Goal: Task Accomplishment & Management: Complete application form

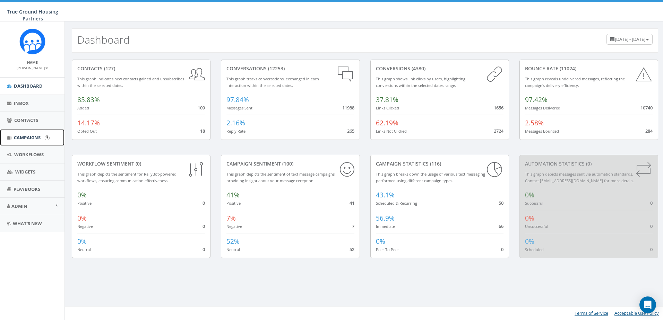
click at [11, 137] on icon at bounding box center [9, 138] width 5 height 5
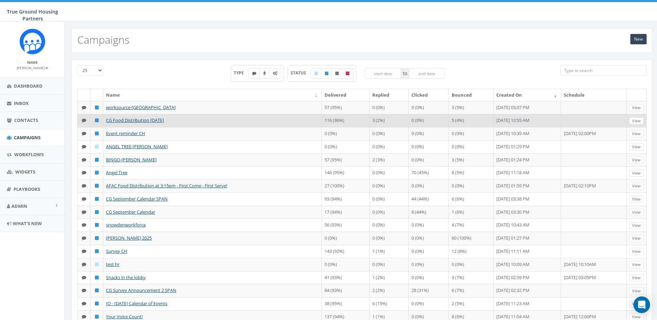
click at [449, 127] on td "5 (4%)" at bounding box center [471, 120] width 45 height 13
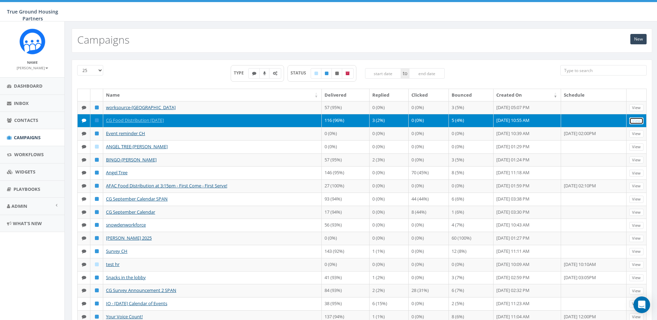
click at [635, 125] on link "View" at bounding box center [637, 120] width 14 height 7
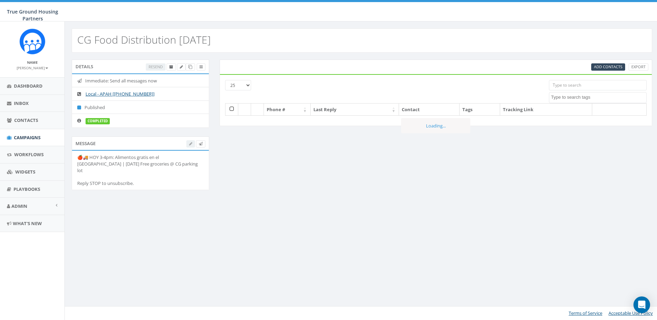
select select
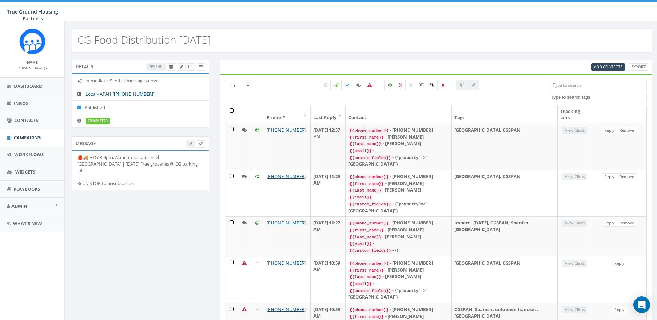
click at [369, 86] on icon at bounding box center [370, 85] width 4 height 4
checkbox input "true"
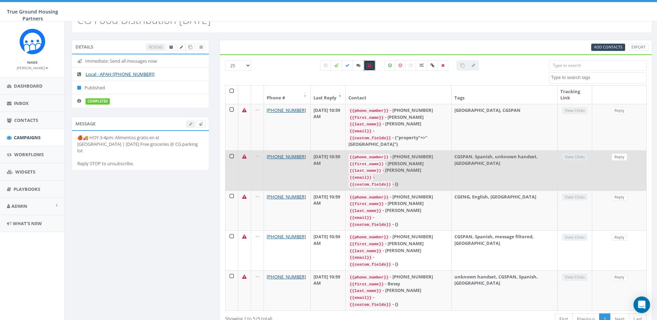
scroll to position [40, 0]
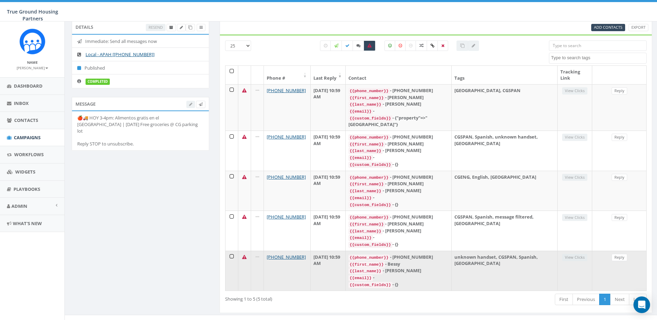
click at [233, 251] on td at bounding box center [232, 271] width 13 height 40
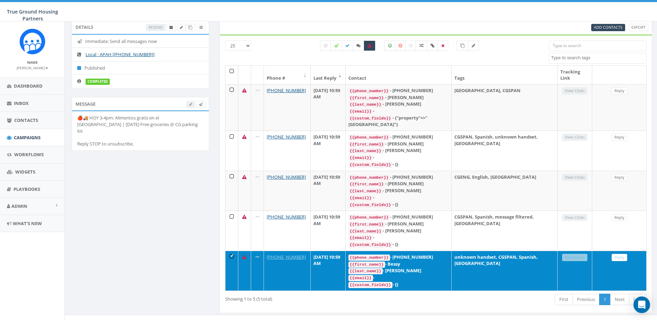
click at [229, 251] on td at bounding box center [232, 271] width 13 height 40
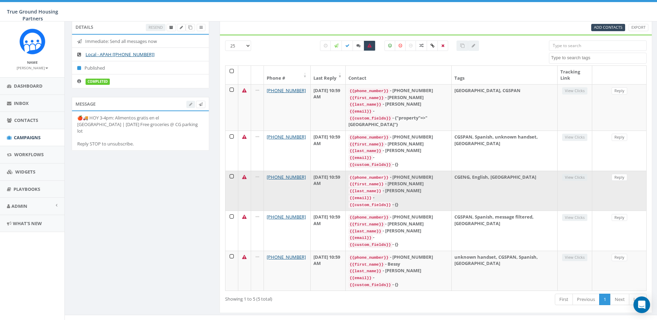
click at [233, 173] on td at bounding box center [232, 191] width 13 height 40
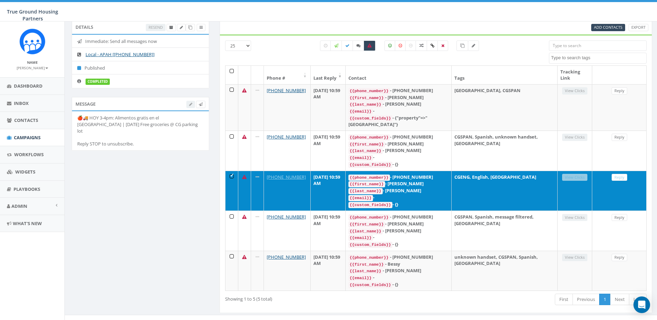
click at [233, 173] on td at bounding box center [232, 191] width 13 height 40
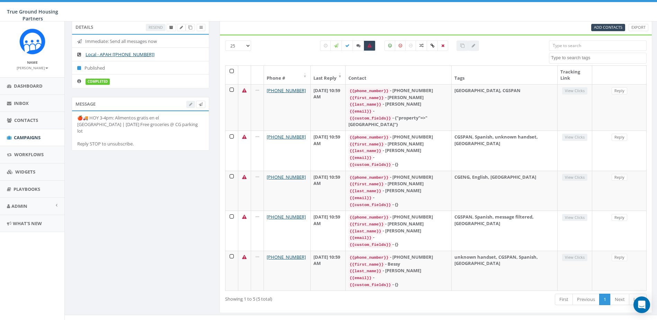
click at [216, 185] on div "Add Contacts Export 25 50 100 All 0 contact(s) on current page All 5 contact(s)…" at bounding box center [437, 171] width 444 height 302
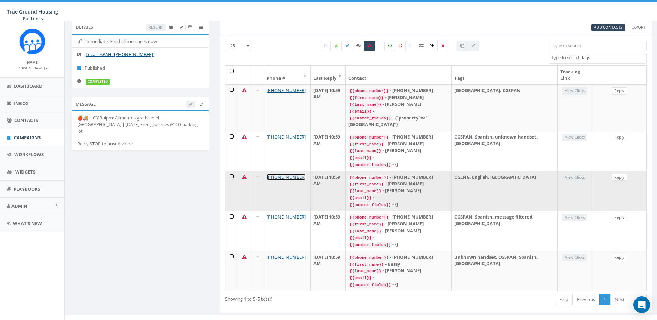
click at [286, 175] on link "+1 571-730-8230" at bounding box center [286, 177] width 39 height 6
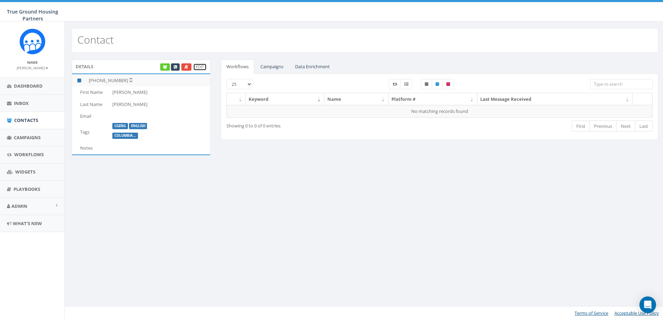
click at [203, 68] on link "Edit" at bounding box center [200, 66] width 14 height 7
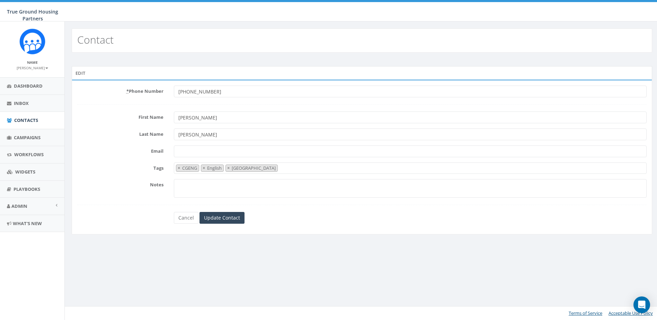
select select "CGENG"
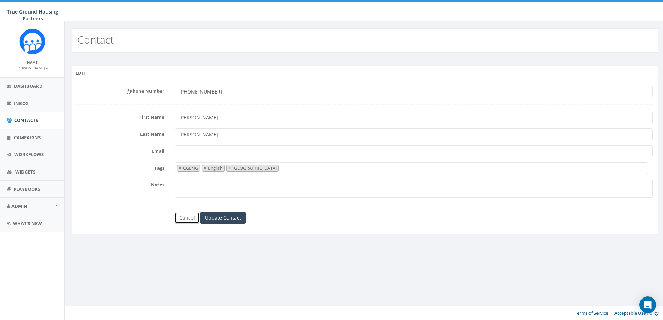
click at [186, 218] on link "Cancel" at bounding box center [187, 218] width 25 height 12
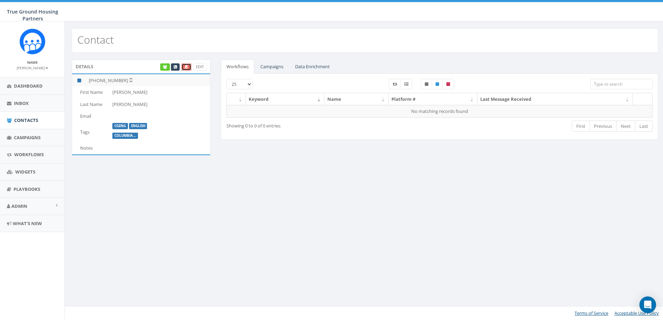
click at [184, 66] on link at bounding box center [186, 66] width 10 height 7
click at [194, 64] on link "Edit" at bounding box center [200, 66] width 14 height 7
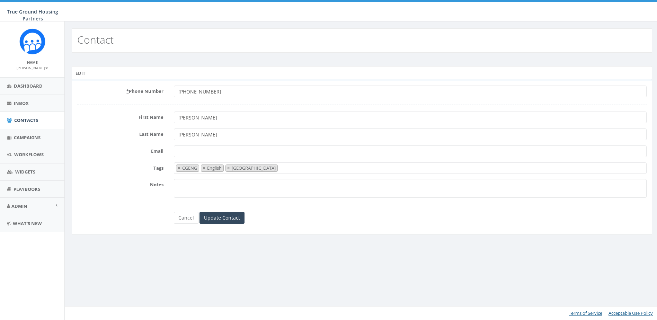
select select "CGENG"
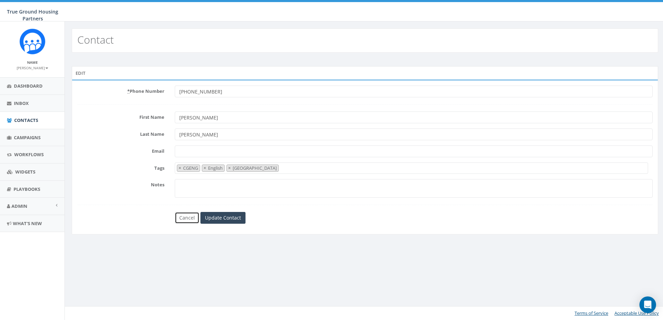
click at [192, 219] on link "Cancel" at bounding box center [187, 218] width 25 height 12
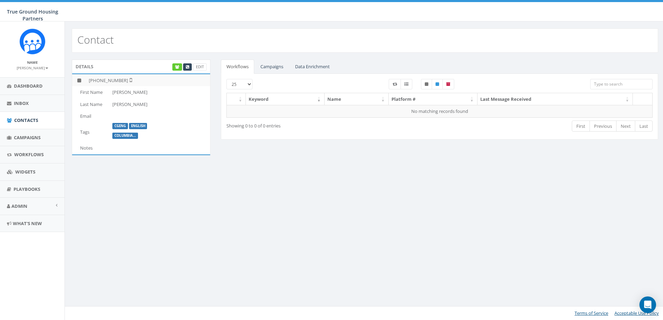
click at [223, 194] on div "Contact Details Edit [PHONE_NUMBER] First Name [PERSON_NAME] Last Name [PERSON_…" at bounding box center [364, 170] width 600 height 299
click at [19, 124] on link "Contacts" at bounding box center [32, 120] width 64 height 17
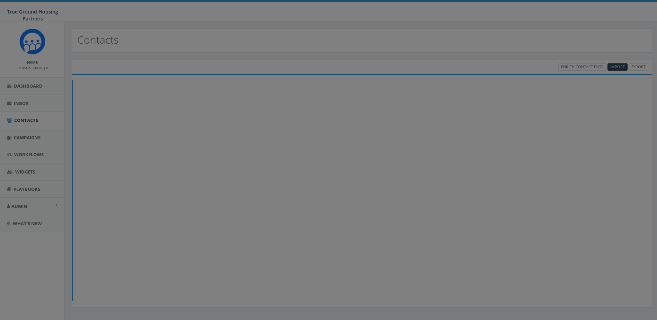
select select
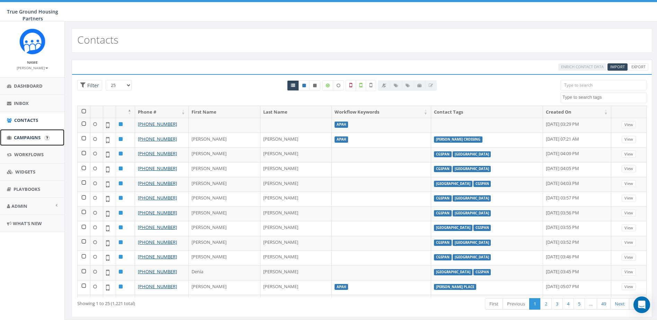
click at [14, 136] on span "Campaigns" at bounding box center [27, 137] width 27 height 6
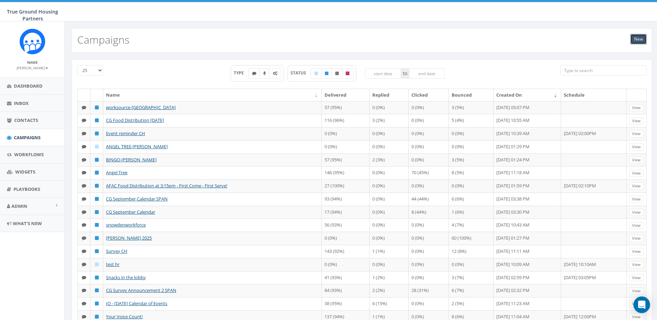
click at [636, 36] on link "New" at bounding box center [639, 39] width 16 height 10
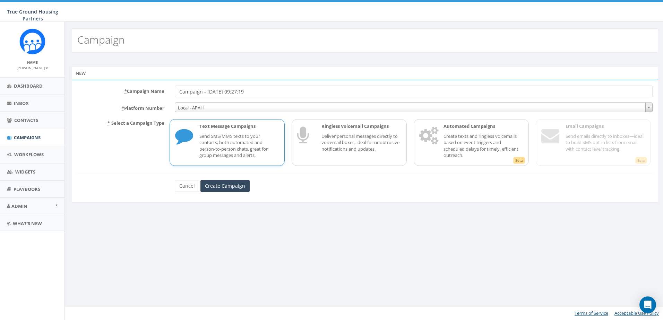
drag, startPoint x: 272, startPoint y: 93, endPoint x: 151, endPoint y: 96, distance: 121.0
click at [151, 96] on div "* Campaign Name Campaign - 09/11/2025, 09:27:19" at bounding box center [364, 92] width 585 height 12
type input "CG Pressed Flowers - Spanish"
click at [218, 189] on input "Create Campaign" at bounding box center [224, 186] width 49 height 12
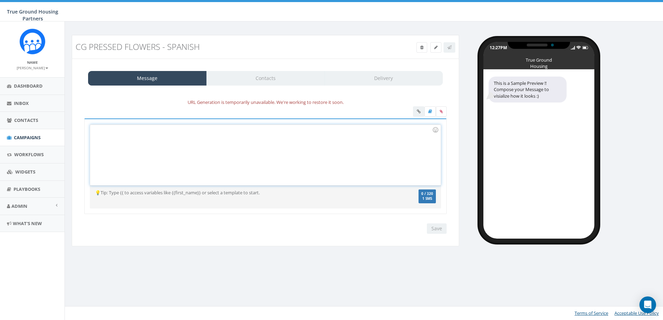
click at [236, 143] on div at bounding box center [265, 155] width 350 height 61
click at [225, 150] on div at bounding box center [265, 155] width 350 height 61
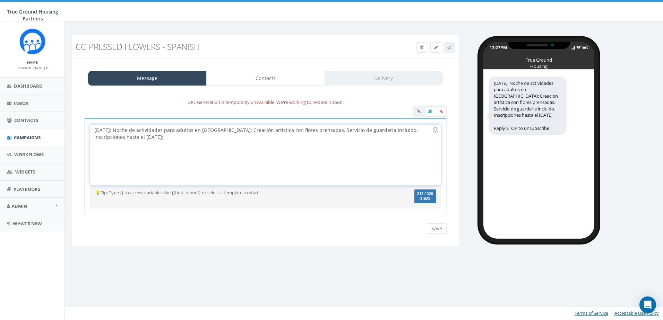
click at [186, 137] on div "[DATE]: Noche de actividades para adultos en [GEOGRAPHIC_DATA]: Creación artíst…" at bounding box center [265, 155] width 350 height 61
drag, startPoint x: 158, startPoint y: 132, endPoint x: 131, endPoint y: 131, distance: 26.7
click at [131, 131] on div "[DATE]: Noche de actividades para adultos en [GEOGRAPHIC_DATA]: Creación artíst…" at bounding box center [265, 155] width 350 height 61
click at [191, 136] on div "Miércoles, 17 de septiembre: Noche de actividades para adultos en Columbia Grov…" at bounding box center [265, 155] width 350 height 61
click at [159, 129] on div "Miércoles, 17 de septiembre: Noche de actividades para adultos en Columbia Grov…" at bounding box center [265, 155] width 350 height 61
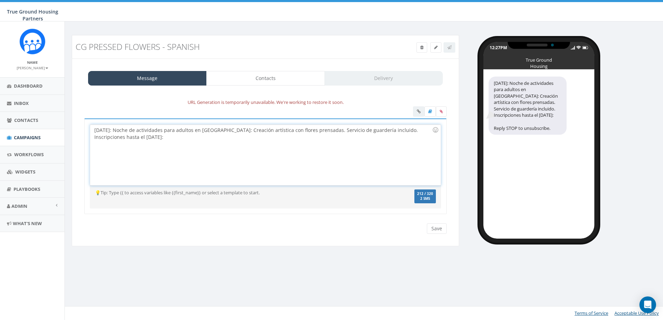
click at [284, 131] on div "Miércoles, 17 de septiembre: Noche de actividades para adultos en Columbia Grov…" at bounding box center [265, 155] width 350 height 61
drag, startPoint x: 200, startPoint y: 138, endPoint x: 130, endPoint y: 138, distance: 70.4
click at [118, 138] on div "Miércoles, 17 de septiembre: Noche de actividades para adultos en Columbia Grov…" at bounding box center [265, 155] width 350 height 61
drag, startPoint x: 378, startPoint y: 129, endPoint x: 115, endPoint y: 139, distance: 262.9
click at [115, 139] on div "Miércoles, 17 de septiembre: Noche de actividades para adultos en Columbia Grov…" at bounding box center [265, 155] width 350 height 61
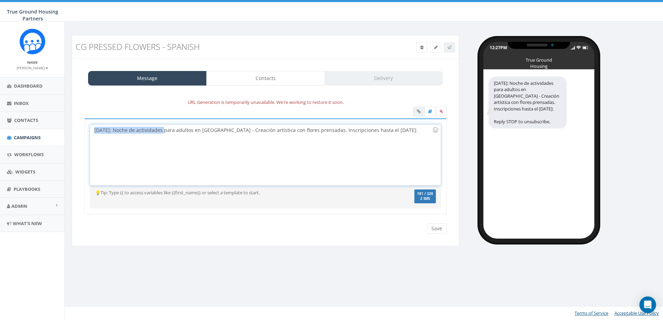
drag, startPoint x: 161, startPoint y: 130, endPoint x: 92, endPoint y: 125, distance: 69.1
click at [92, 125] on div "Miércoles, 17 de septiembre: Noche de actividades para adultos en Columbia Grov…" at bounding box center [265, 155] width 350 height 61
click at [317, 142] on div "Noche de actividades para adultos en Columbia Grove - Creación artística con fl…" at bounding box center [265, 155] width 350 height 61
click at [245, 136] on div "Noche de actividades para adultos en Columbia Grove - Creación artística con fl…" at bounding box center [265, 155] width 350 height 61
drag, startPoint x: 180, startPoint y: 129, endPoint x: 95, endPoint y: 130, distance: 84.2
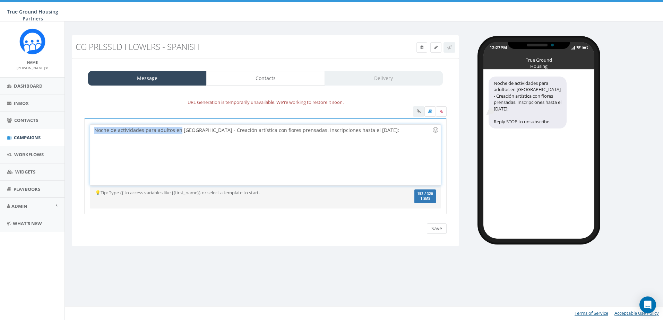
click at [95, 130] on div "Noche de actividades para adultos en Columbia Grove - Creación artística con fl…" at bounding box center [265, 155] width 350 height 61
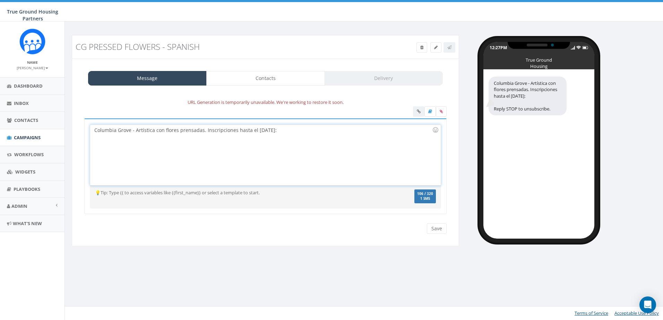
click at [295, 134] on div "Columbia Grove - Artística con flores prensadas. Inscripciones hasta el lunes:" at bounding box center [265, 155] width 350 height 61
click at [416, 112] on div at bounding box center [430, 112] width 34 height 12
